Goal: Find specific page/section: Find specific page/section

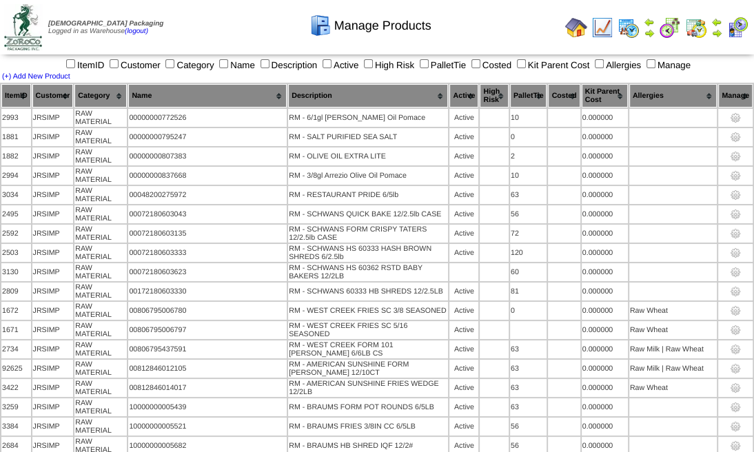
scroll to position [1752, 0]
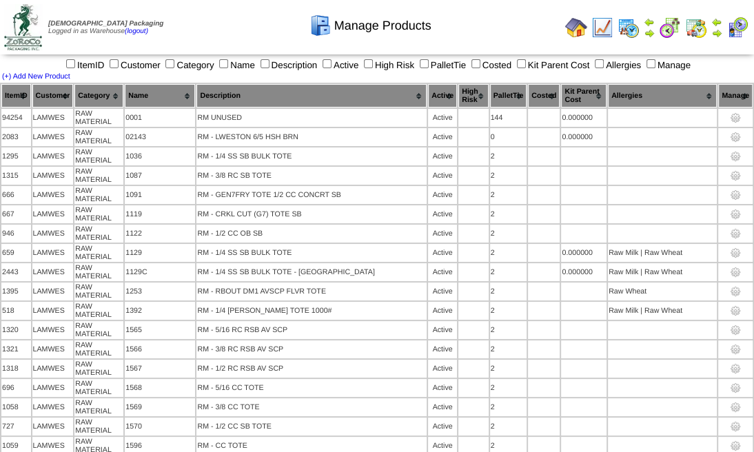
scroll to position [3368, 0]
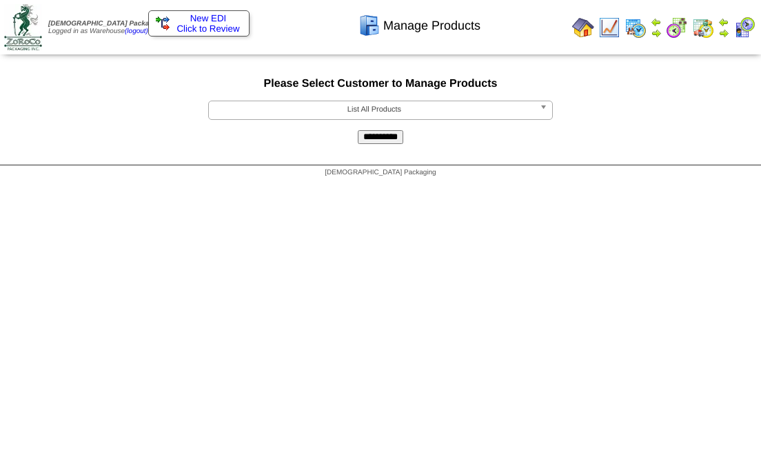
click at [276, 112] on span "List All Products" at bounding box center [374, 109] width 320 height 17
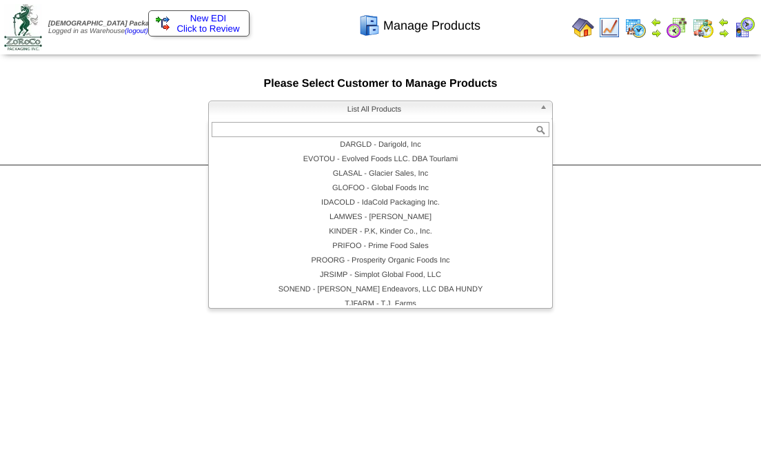
scroll to position [124, 0]
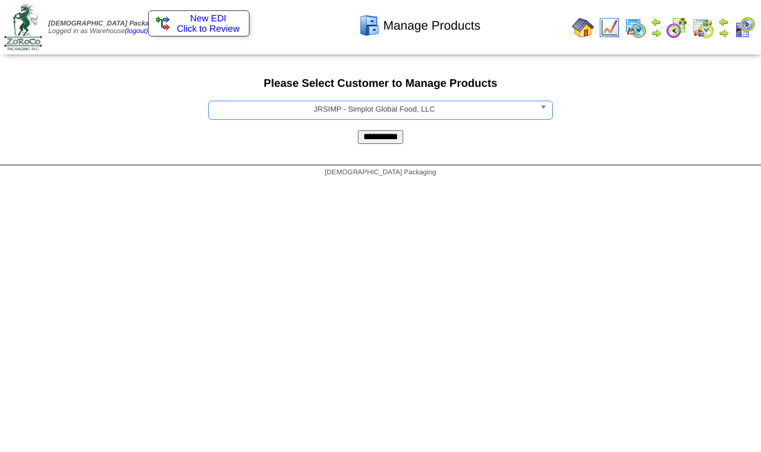
click at [361, 138] on input "**********" at bounding box center [380, 137] width 45 height 14
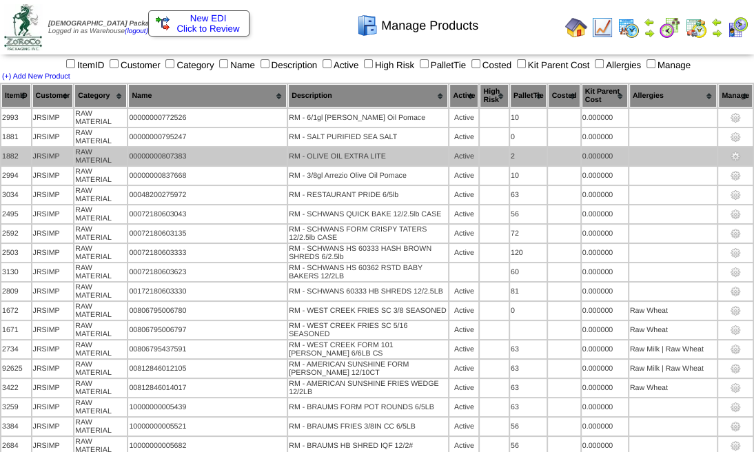
scroll to position [1752, 0]
